Goal: Task Accomplishment & Management: Manage account settings

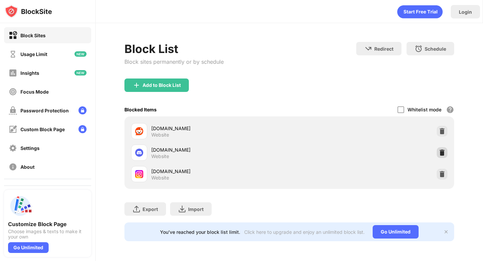
click at [443, 149] on img at bounding box center [441, 152] width 7 height 7
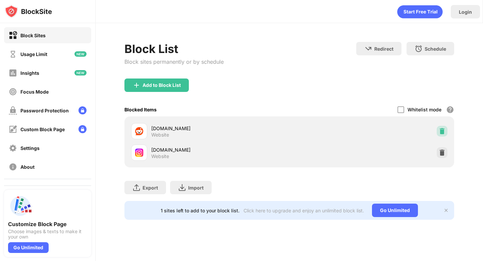
click at [441, 132] on img at bounding box center [441, 131] width 7 height 7
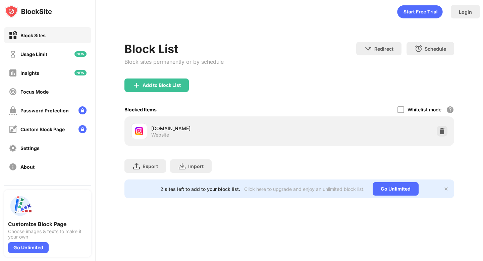
click at [441, 132] on img at bounding box center [441, 131] width 7 height 7
